Goal: Task Accomplishment & Management: Manage account settings

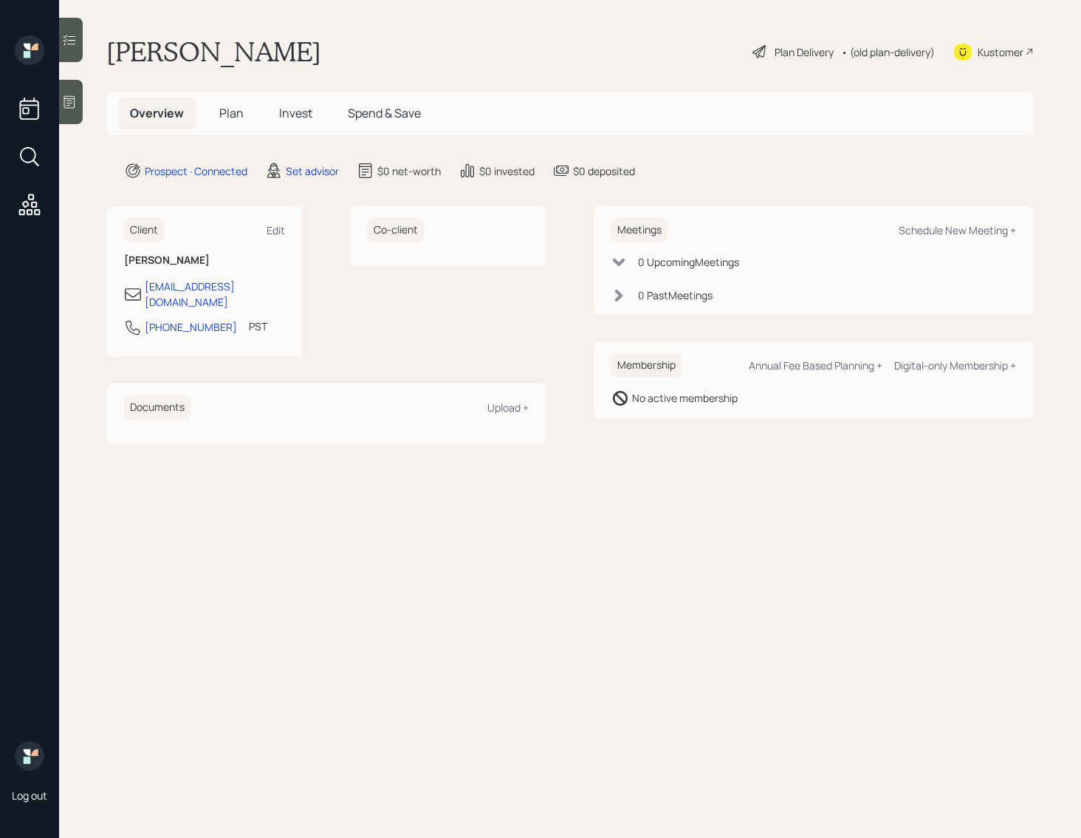
click at [71, 106] on icon at bounding box center [69, 102] width 15 height 15
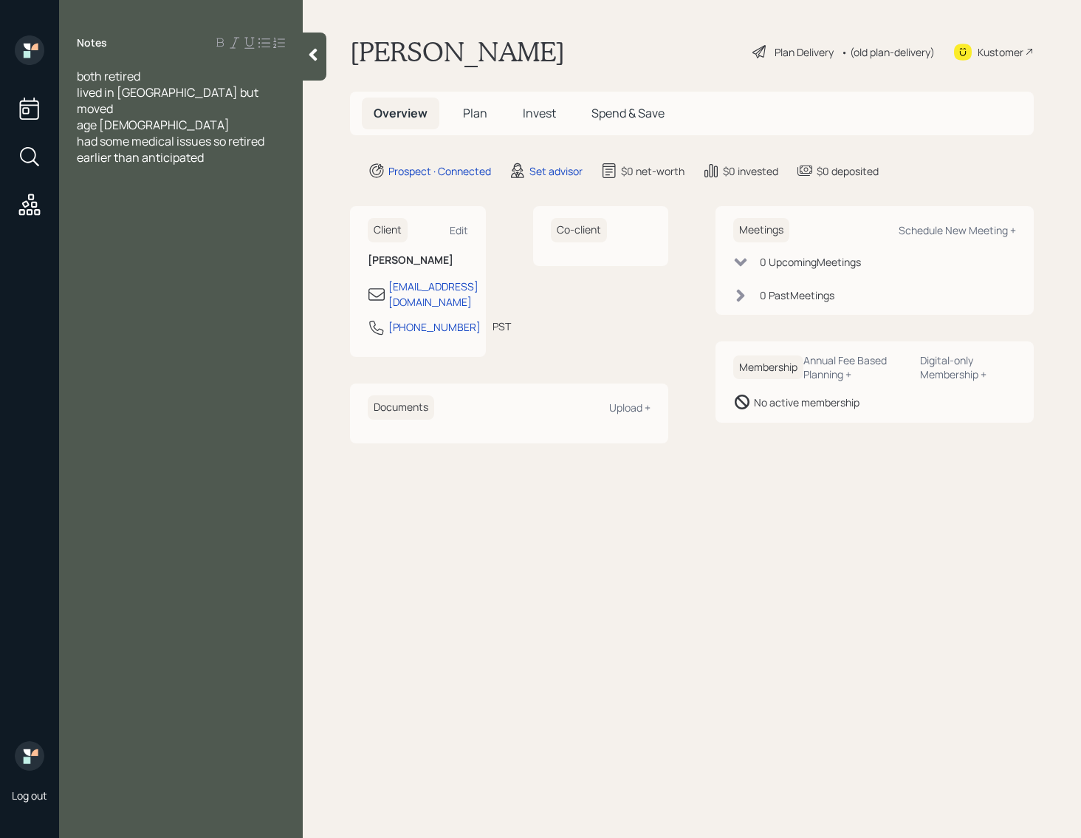
click at [83, 212] on div "Notes both retired lived in [GEOGRAPHIC_DATA] but moved age [DEMOGRAPHIC_DATA] …" at bounding box center [181, 427] width 244 height 784
click at [174, 157] on div "Notes both retired lived in [GEOGRAPHIC_DATA] but moved age [DEMOGRAPHIC_DATA] …" at bounding box center [181, 427] width 244 height 784
click at [215, 148] on div "had some medical issues so retired earlier than anticipated" at bounding box center [181, 149] width 208 height 33
click at [81, 198] on span "40k" at bounding box center [87, 206] width 20 height 16
click at [239, 250] on div "SS- 3400 a month" at bounding box center [181, 255] width 208 height 16
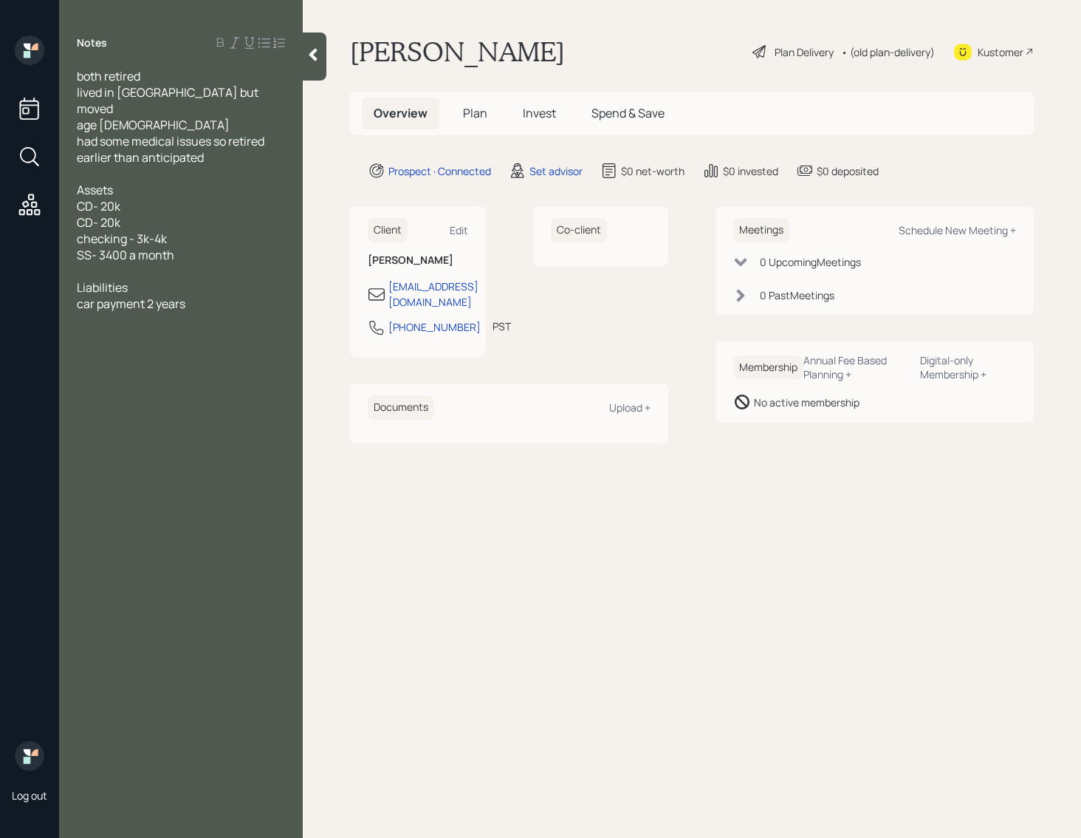
click at [90, 266] on div at bounding box center [181, 271] width 208 height 16
click at [90, 265] on div at bounding box center [181, 271] width 208 height 16
click at [150, 198] on div "CD- 20k" at bounding box center [181, 206] width 208 height 16
click at [142, 215] on div "CD- 20k" at bounding box center [181, 222] width 208 height 16
click at [254, 374] on div "Notes both retired lived in cali but moved age 65 had some medical issues so re…" at bounding box center [181, 427] width 244 height 784
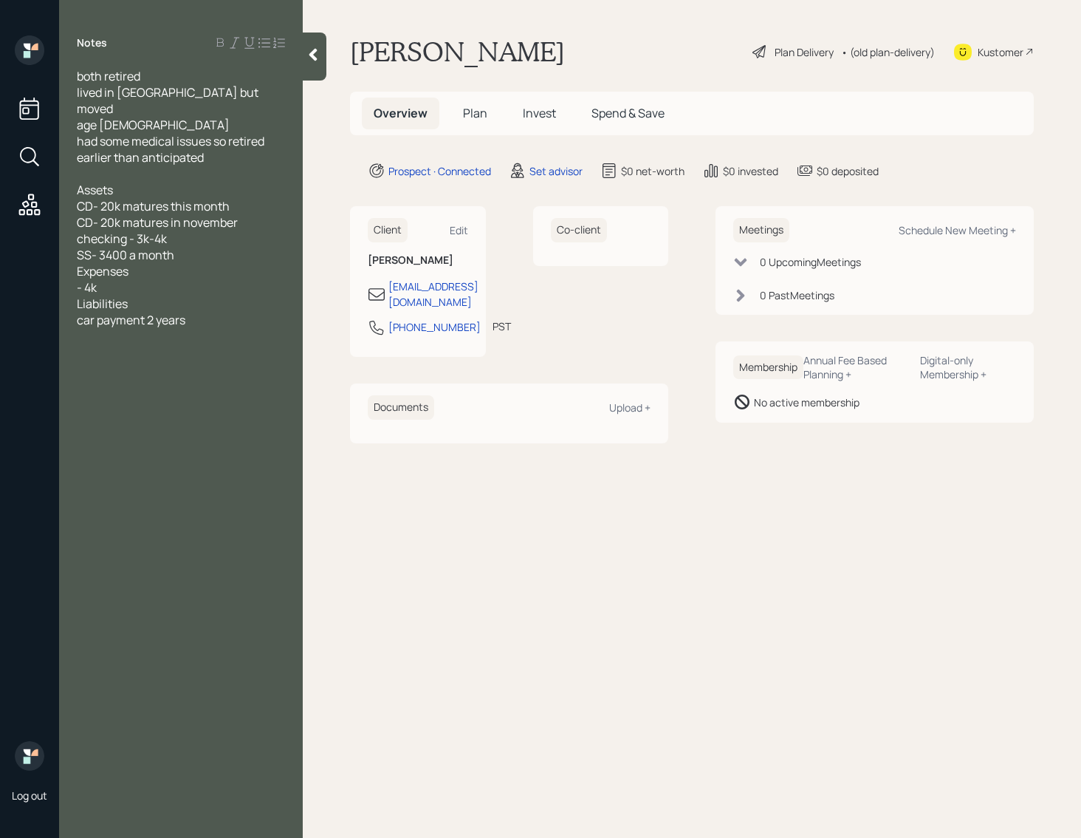
click at [192, 328] on div at bounding box center [181, 336] width 208 height 16
click at [943, 228] on div "Schedule New Meeting +" at bounding box center [957, 230] width 117 height 14
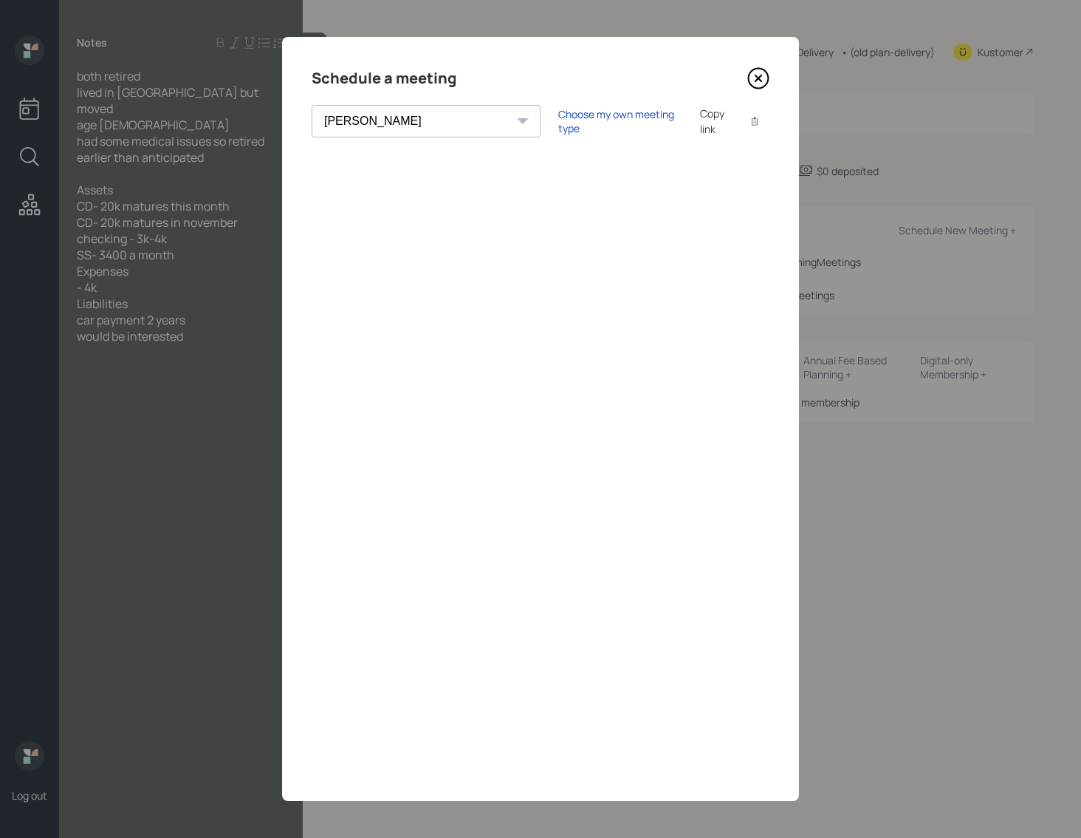
click at [417, 121] on div "Theresa Spinello Matthew Burke Eitan Bar-David Ian Yamey Aleksandra Szegda Trev…" at bounding box center [426, 121] width 229 height 33
click at [363, 118] on select "Theresa Spinello Matthew Burke Eitan Bar-David Ian Yamey Aleksandra Szegda Trev…" at bounding box center [426, 121] width 229 height 33
select select "f14b762f-c7c2-4b89-9227-8fa891345eea"
click at [558, 118] on div "Choose my own meeting type" at bounding box center [620, 121] width 124 height 28
click at [414, 118] on select "Theresa Spinello Matthew Burke Eitan Bar-David Ian Yamey Aleksandra Szegda Trev…" at bounding box center [439, 121] width 255 height 33
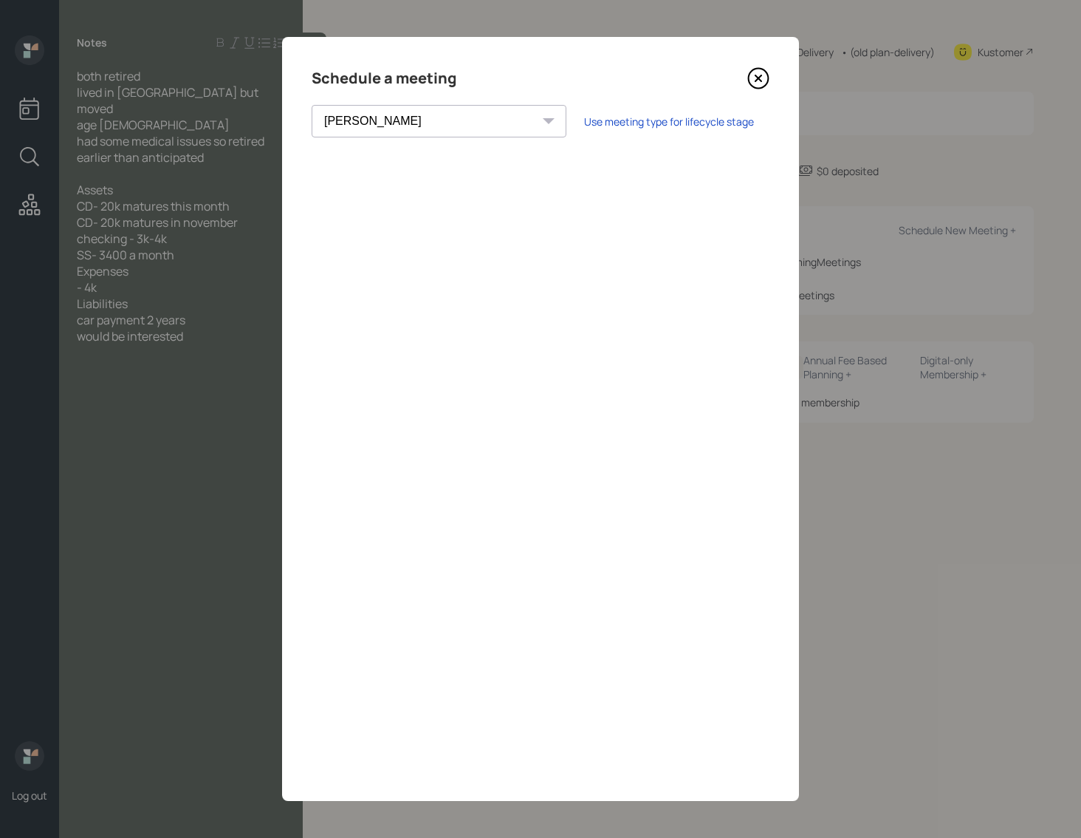
click at [757, 73] on icon at bounding box center [759, 78] width 22 height 22
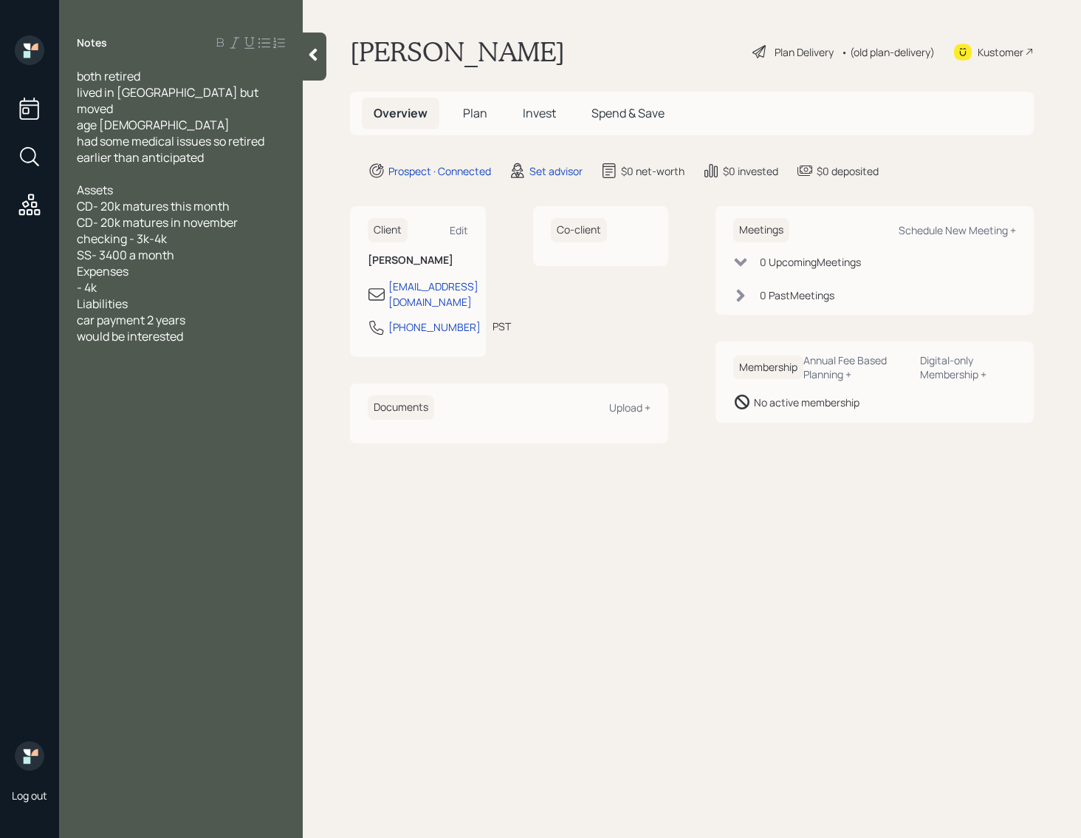
click at [316, 67] on div at bounding box center [315, 57] width 24 height 48
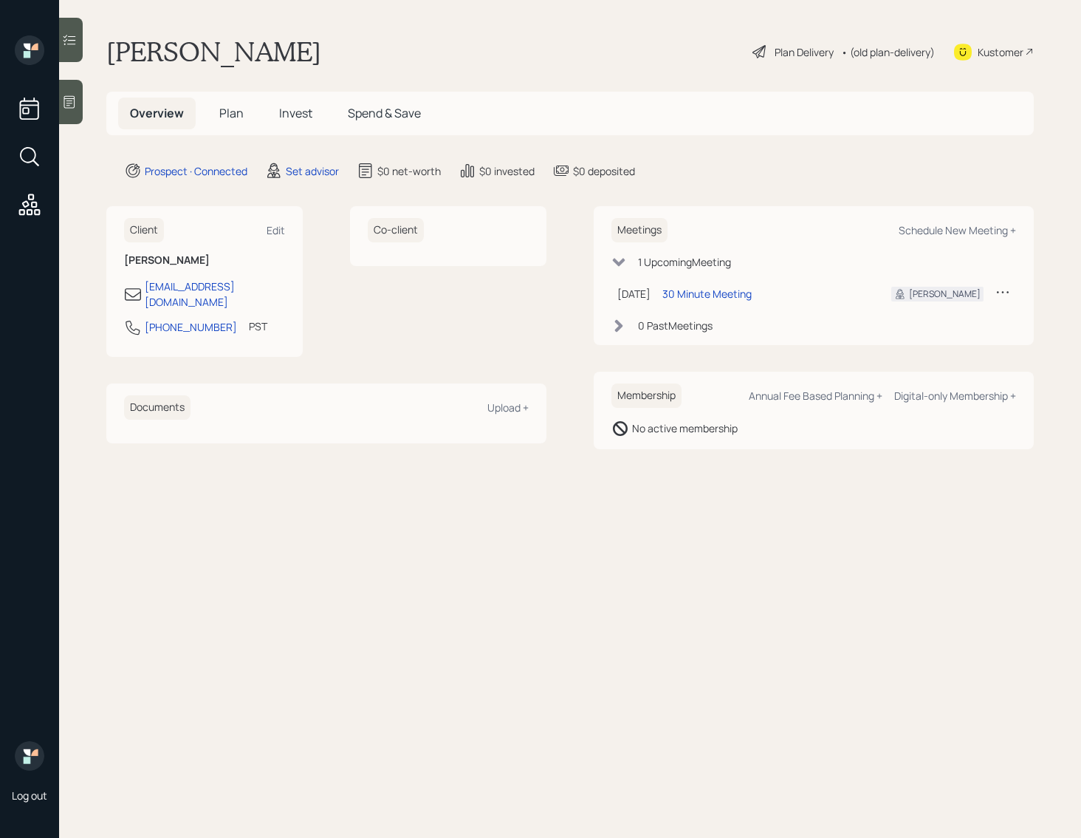
click at [1001, 290] on icon at bounding box center [1003, 291] width 15 height 15
click at [935, 321] on div "Reschedule" at bounding box center [957, 320] width 106 height 14
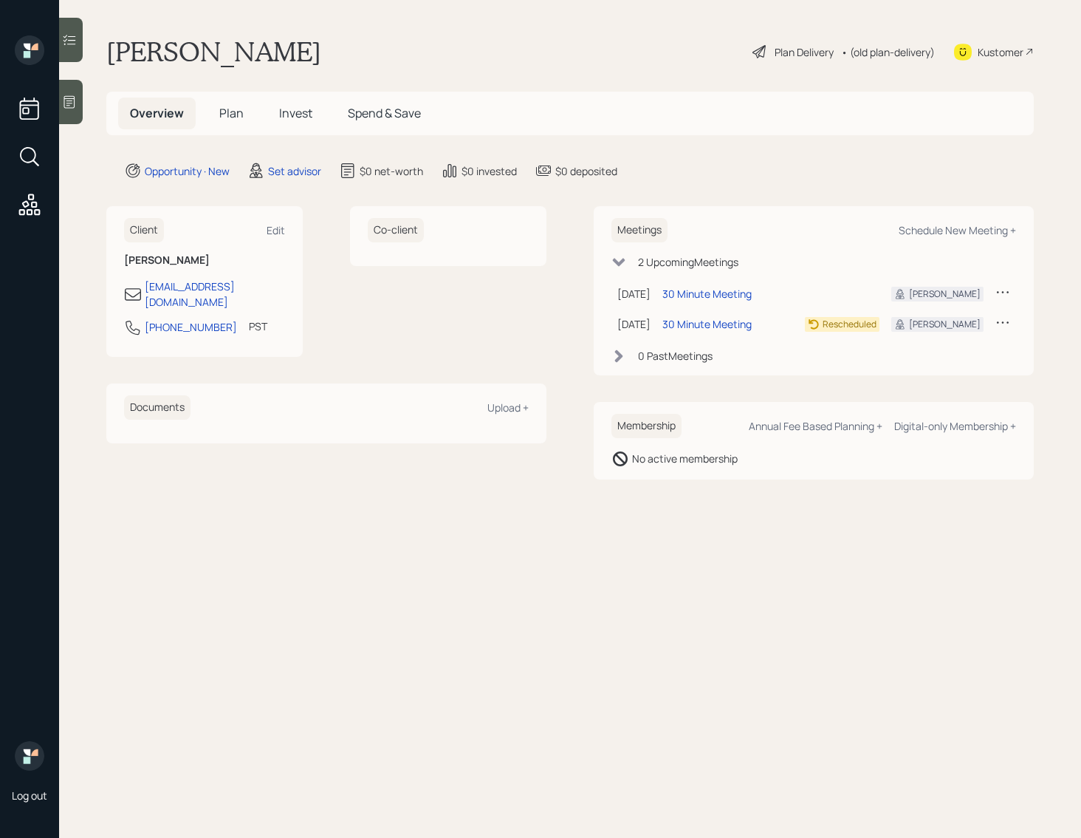
click at [69, 107] on icon at bounding box center [69, 102] width 15 height 15
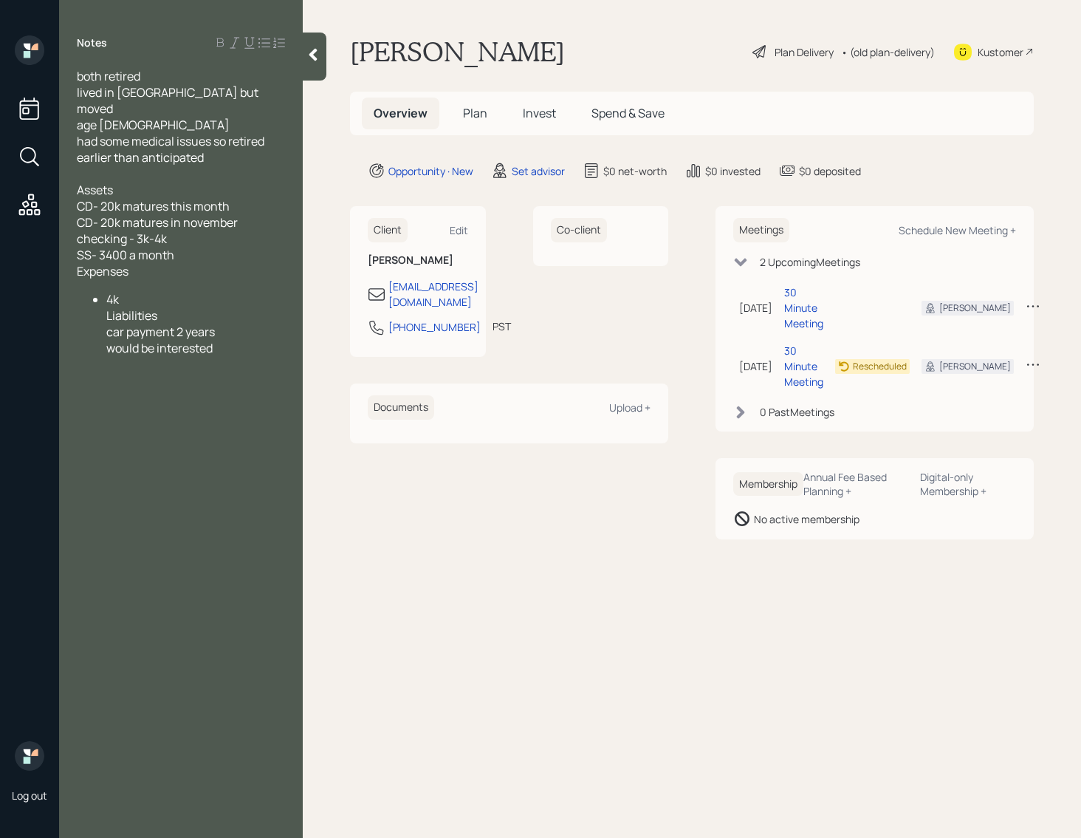
click at [182, 79] on div "both retired lived in cali but moved age 65 had some medical issues so retired …" at bounding box center [181, 117] width 208 height 98
click at [212, 94] on div "both retired lived in cali but moved age 65 had some medical issues so retired …" at bounding box center [181, 117] width 208 height 98
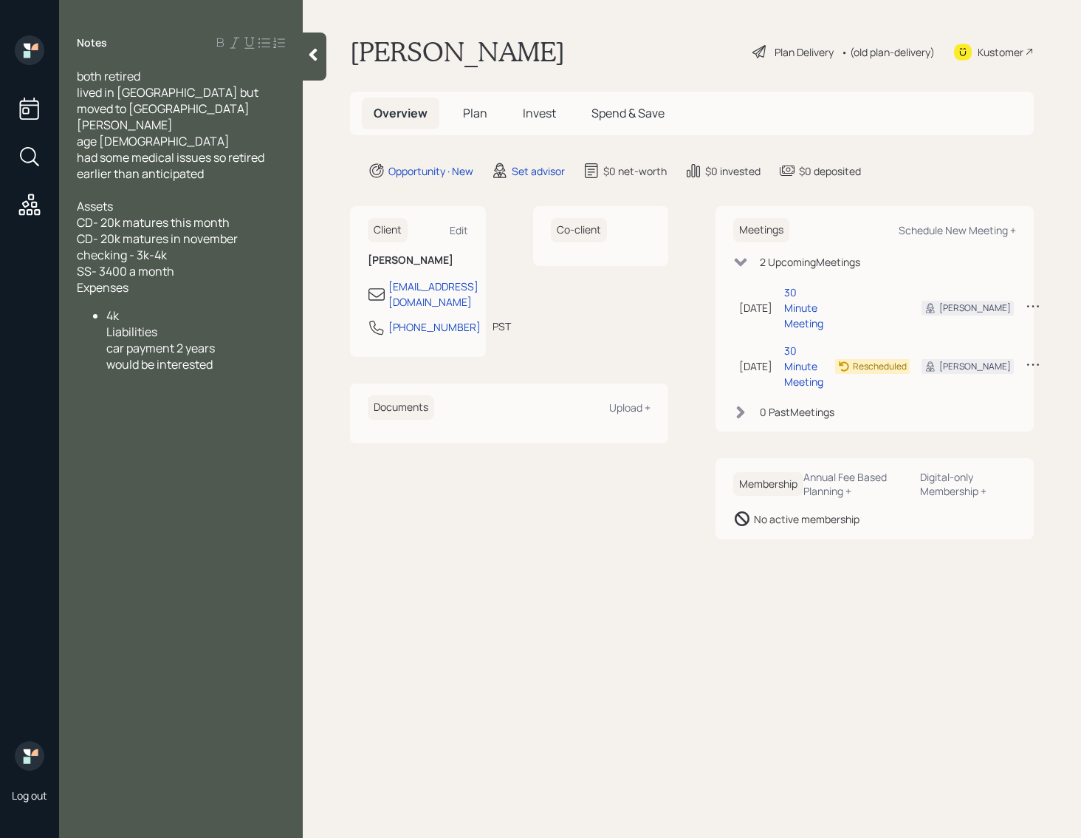
click at [207, 413] on div "Notes both retired lived in cali but moved to NC Tom Shelton age 65 had some me…" at bounding box center [181, 427] width 244 height 784
click at [179, 242] on div "Assets CD- 20k matures this month CD- 20k matures in november checking - 3k-4k …" at bounding box center [181, 247] width 208 height 98
click at [103, 324] on ul "4k Liabilities car payment 2 years would be interested" at bounding box center [181, 356] width 208 height 65
click at [196, 272] on div "Income SS- 3400 a month Expenses" at bounding box center [181, 287] width 208 height 49
click at [208, 364] on div "4k Liabilities car payment 2 years would be interested" at bounding box center [181, 344] width 208 height 65
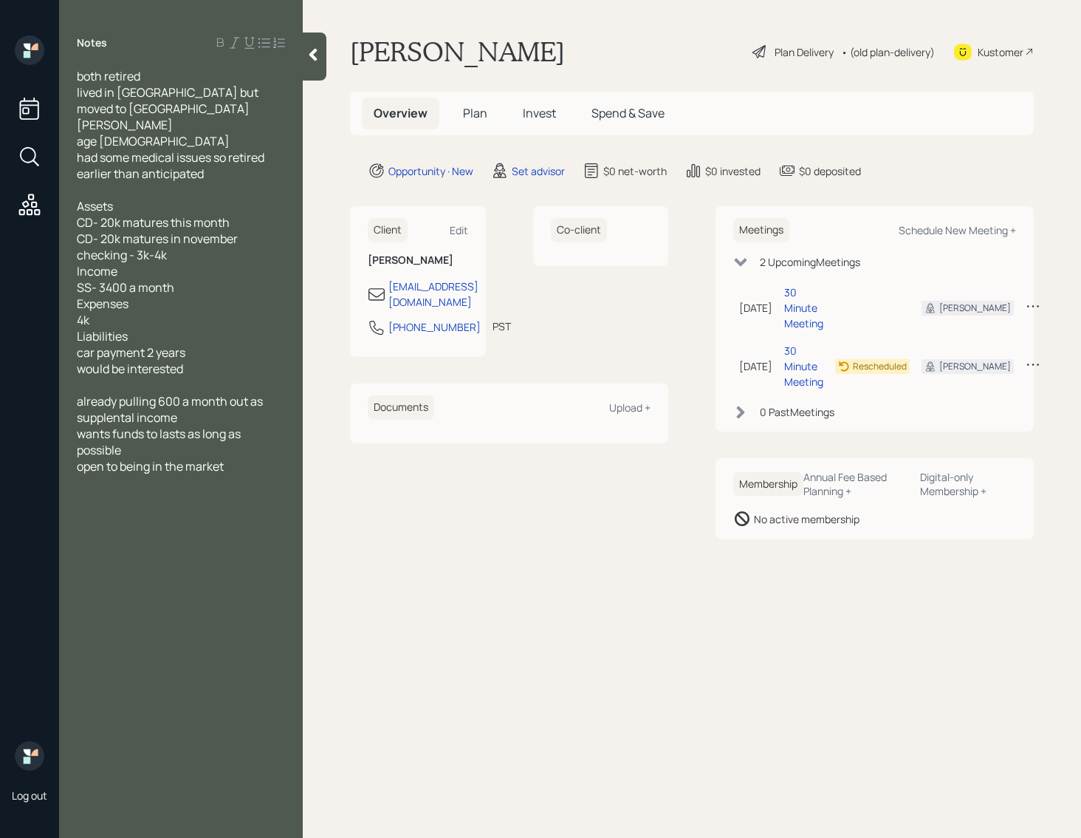
click at [255, 467] on div "open to being in the market" at bounding box center [181, 466] width 208 height 16
click at [225, 458] on span "open to being in the marketgoing to wedding this weekend so canr book til wedne…" at bounding box center [179, 482] width 205 height 49
click at [241, 481] on span "open to being in the market going to wedding this weekend so canr book til wedn…" at bounding box center [179, 482] width 205 height 49
click at [244, 515] on div "they understand next steps" at bounding box center [181, 515] width 208 height 16
